Goal: Task Accomplishment & Management: Manage account settings

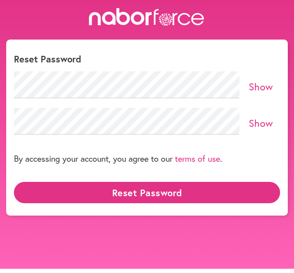
click at [252, 166] on div "By accessing your account, you agree to our terms of use ." at bounding box center [147, 163] width 266 height 38
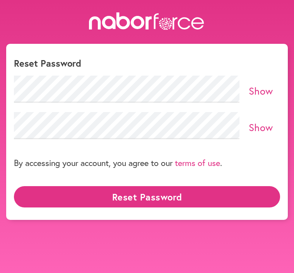
click at [46, 66] on h1 "Reset Password" at bounding box center [147, 63] width 266 height 11
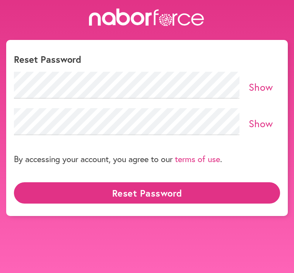
scroll to position [4, 0]
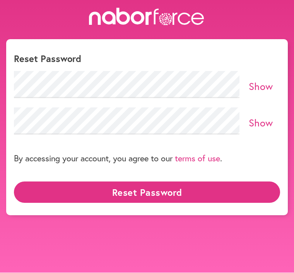
click at [66, 65] on form "Reset Password Show Show By accessing your account, you agree to our terms of u…" at bounding box center [147, 130] width 266 height 154
click at [55, 53] on h1 "Reset Password" at bounding box center [147, 58] width 266 height 11
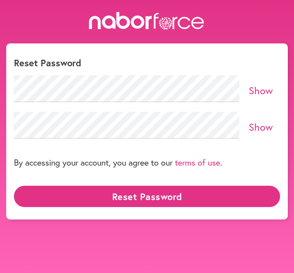
scroll to position [0, 0]
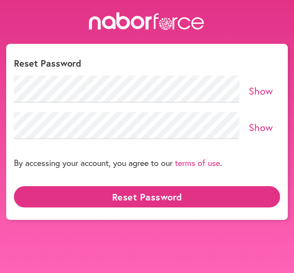
click at [259, 60] on h1 "Reset Password" at bounding box center [147, 63] width 266 height 11
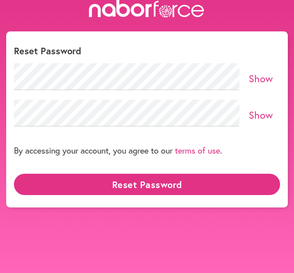
scroll to position [20, 0]
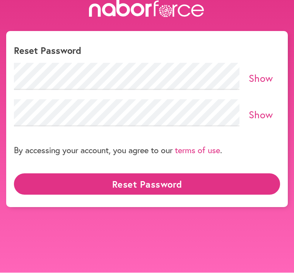
click at [137, 177] on button "Reset Password" at bounding box center [147, 183] width 266 height 21
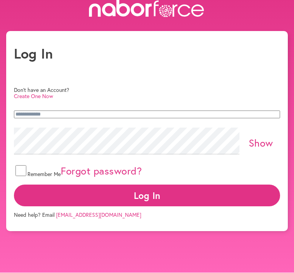
click at [145, 197] on button "Log In" at bounding box center [147, 195] width 266 height 21
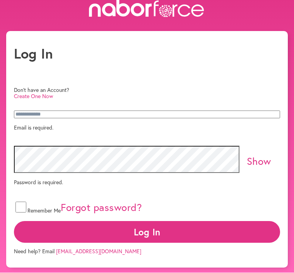
click at [36, 116] on input "email" at bounding box center [147, 115] width 266 height 8
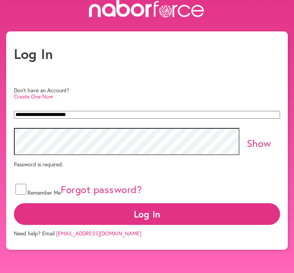
type input "**********"
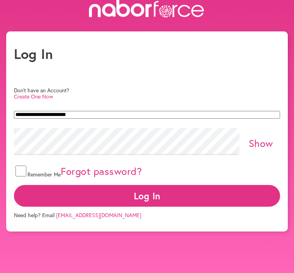
click at [151, 198] on button "Log In" at bounding box center [147, 195] width 266 height 21
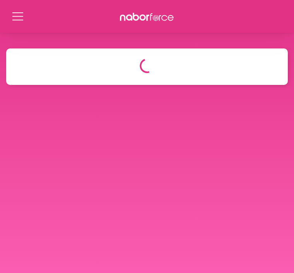
select select "*"
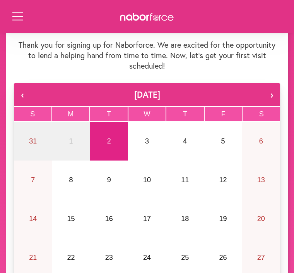
scroll to position [46, 0]
click at [22, 21] on button "Open Menu" at bounding box center [17, 17] width 10 height 10
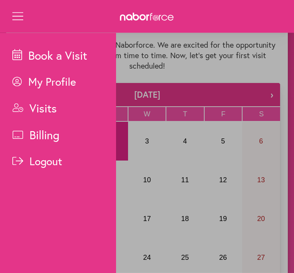
scroll to position [47, 0]
click at [40, 112] on p "Visits" at bounding box center [64, 107] width 104 height 15
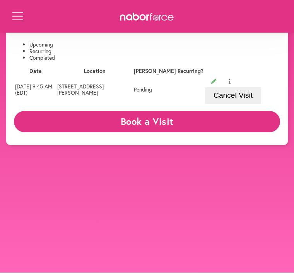
scroll to position [33, 0]
